Goal: Find specific page/section: Find specific page/section

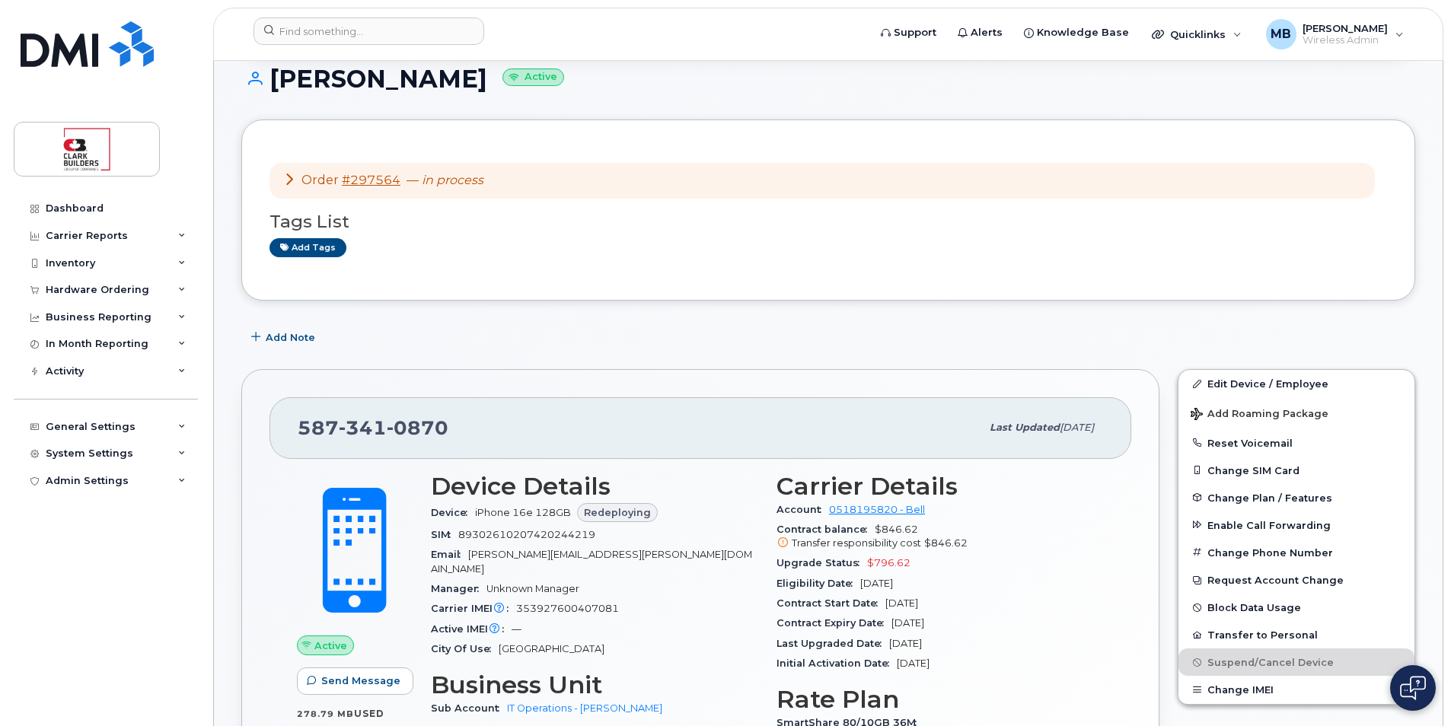
scroll to position [152, 0]
click at [63, 55] on img at bounding box center [87, 44] width 133 height 46
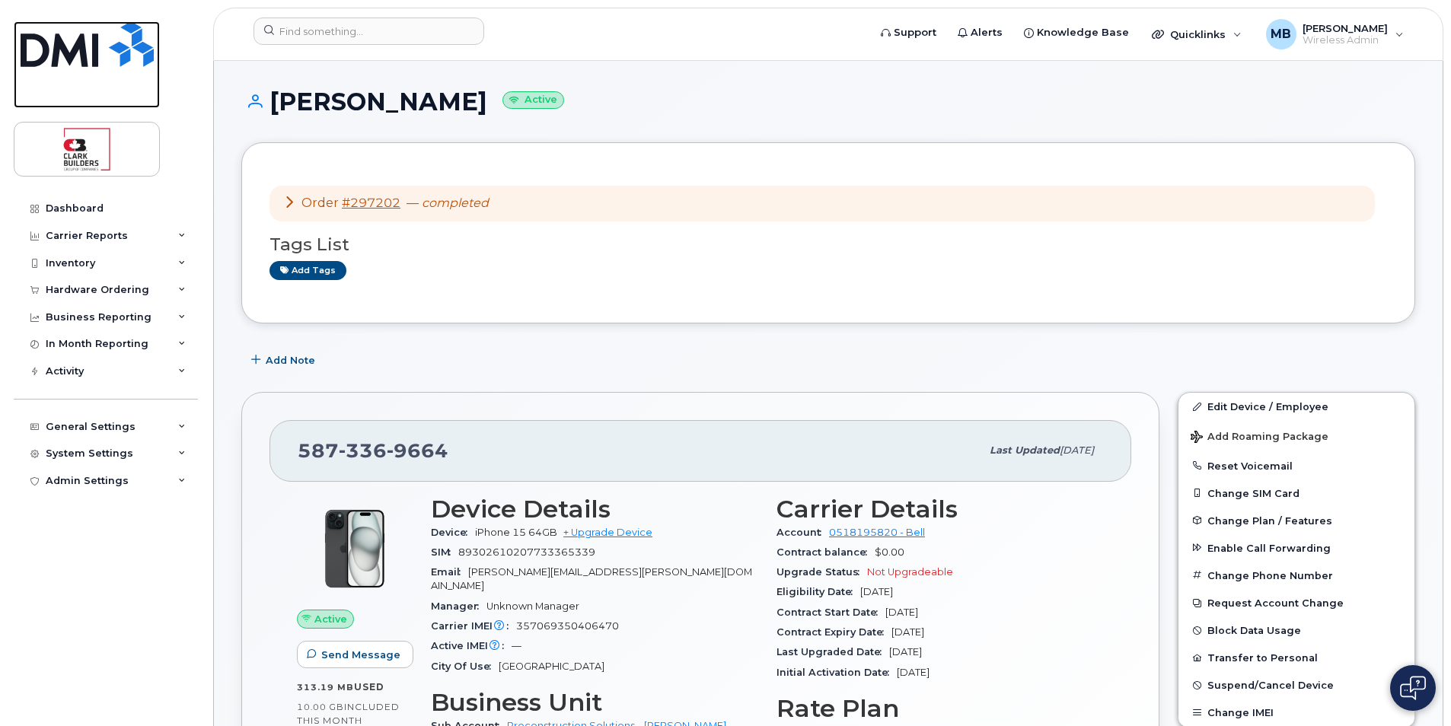
click at [88, 48] on img at bounding box center [87, 44] width 133 height 46
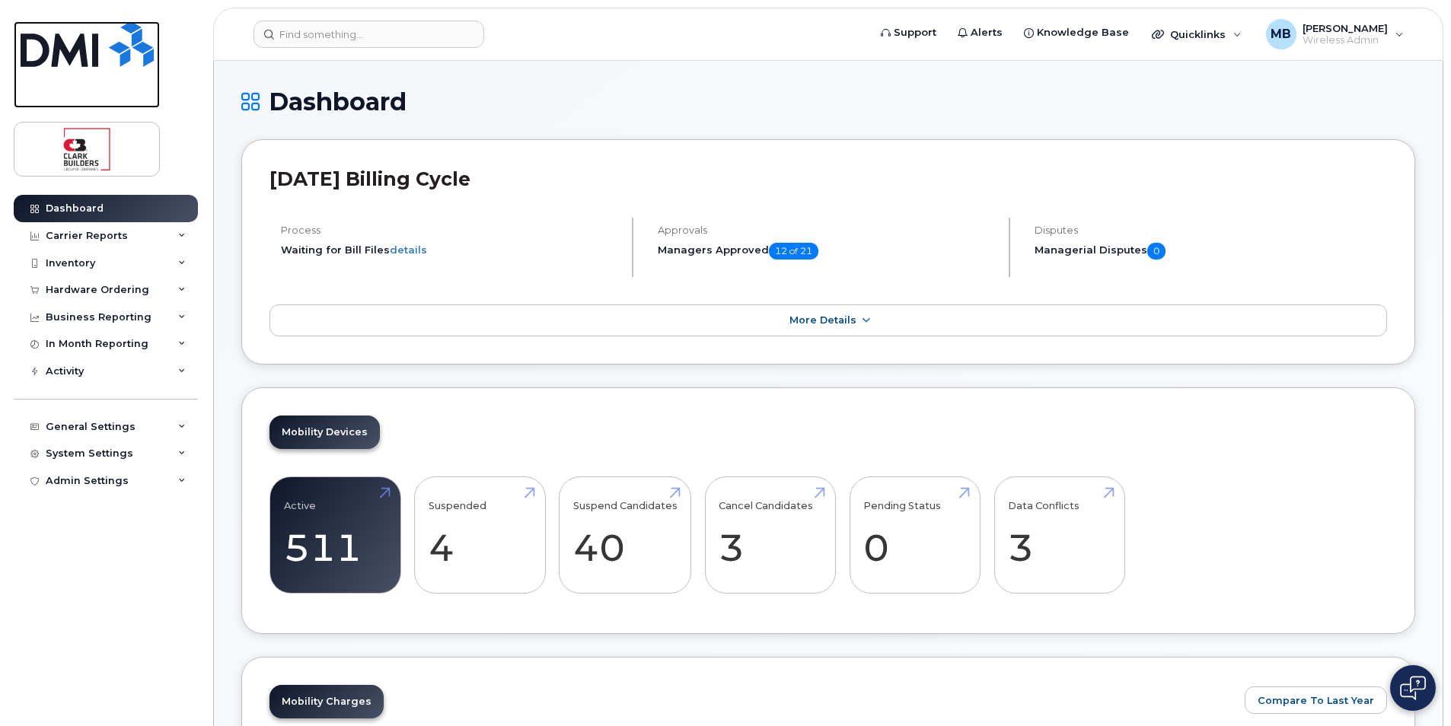
click at [94, 61] on img at bounding box center [87, 44] width 133 height 46
